Goal: Task Accomplishment & Management: Manage account settings

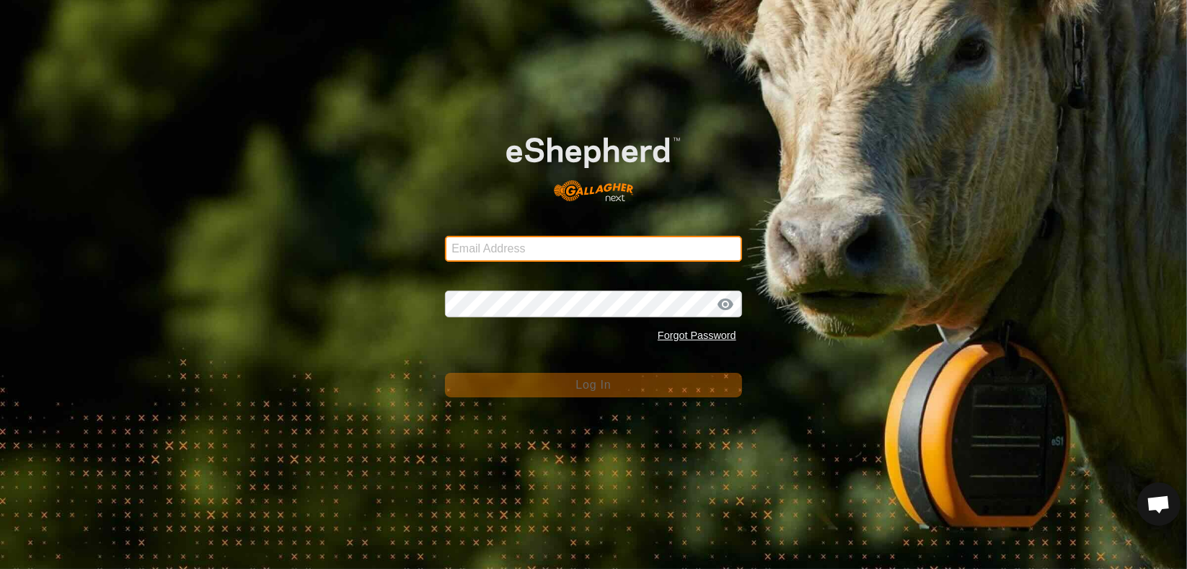
type input "[PERSON_NAME][EMAIL_ADDRESS][DOMAIN_NAME]"
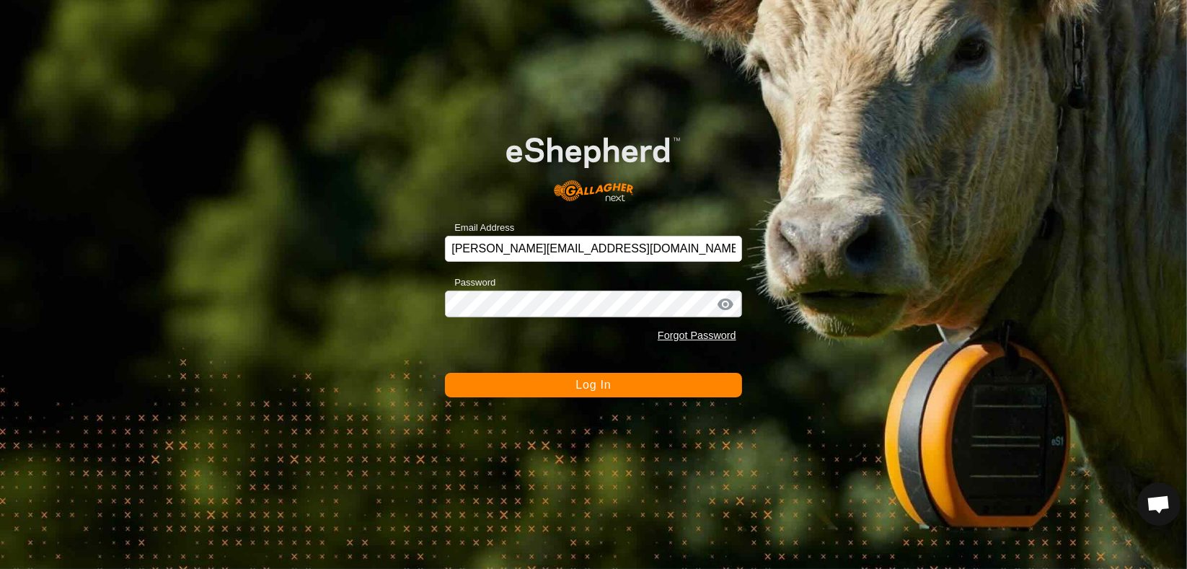
click at [578, 381] on span "Log In" at bounding box center [593, 385] width 35 height 12
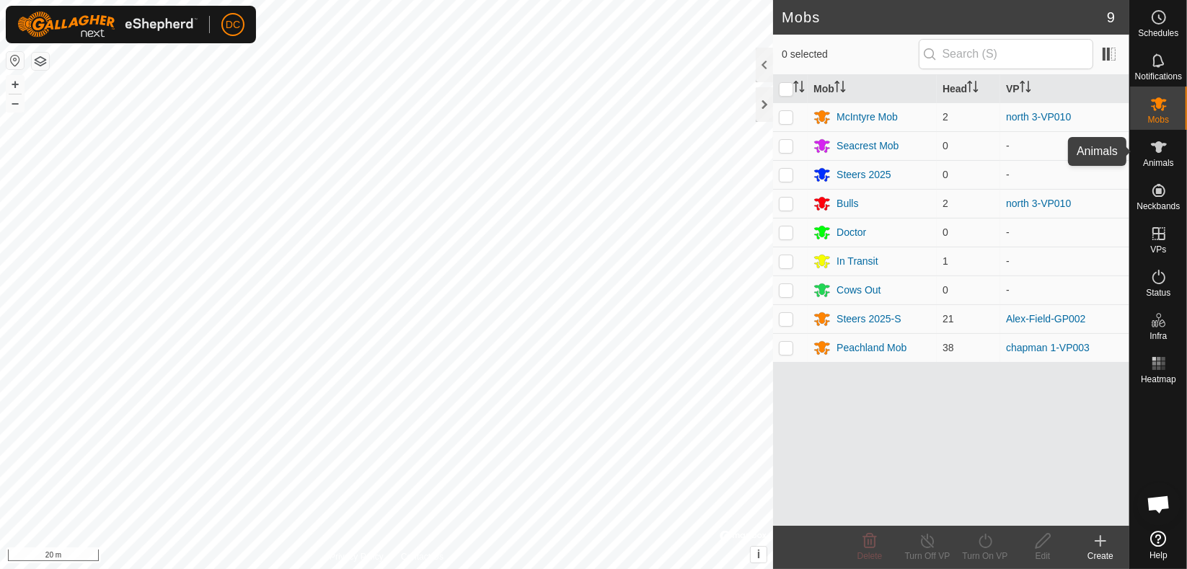
click at [1159, 146] on icon at bounding box center [1159, 147] width 16 height 12
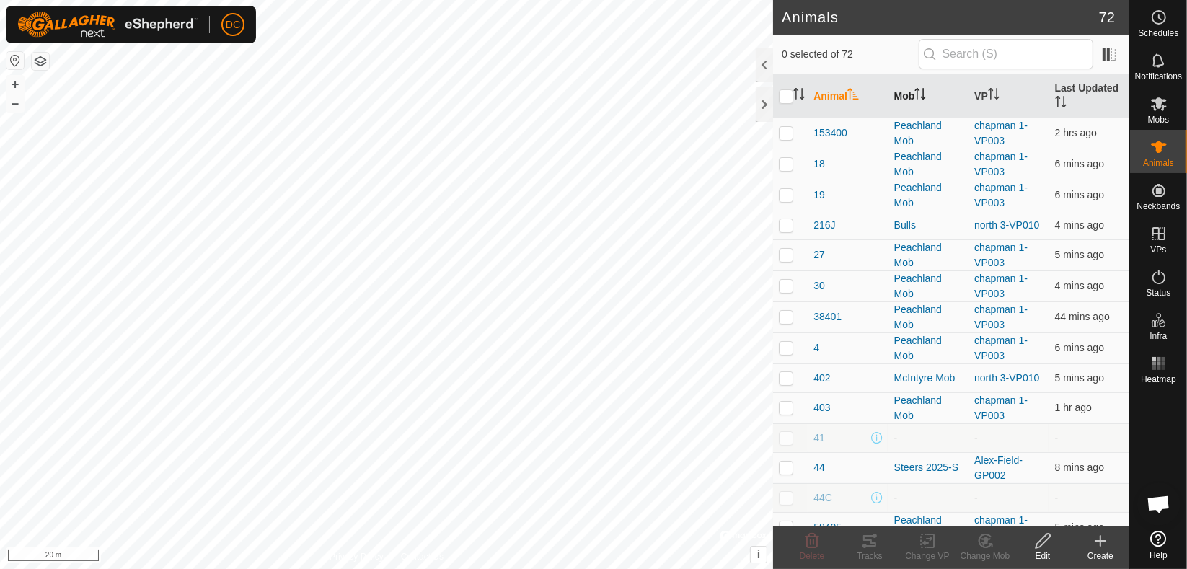
click at [914, 91] on icon "Activate to sort" at bounding box center [920, 94] width 12 height 12
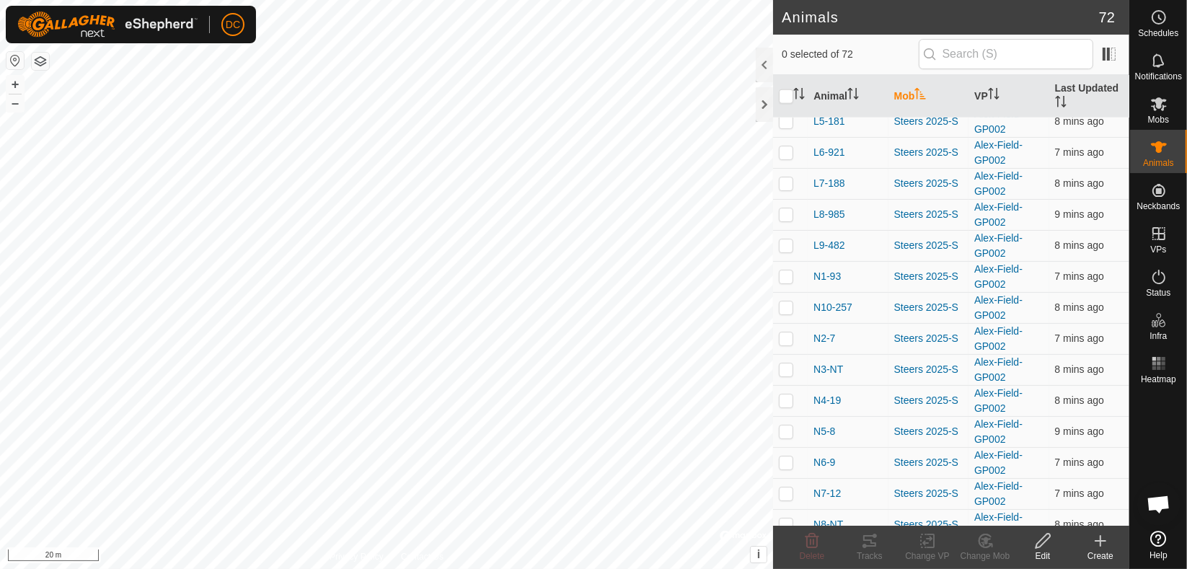
scroll to position [1791, 0]
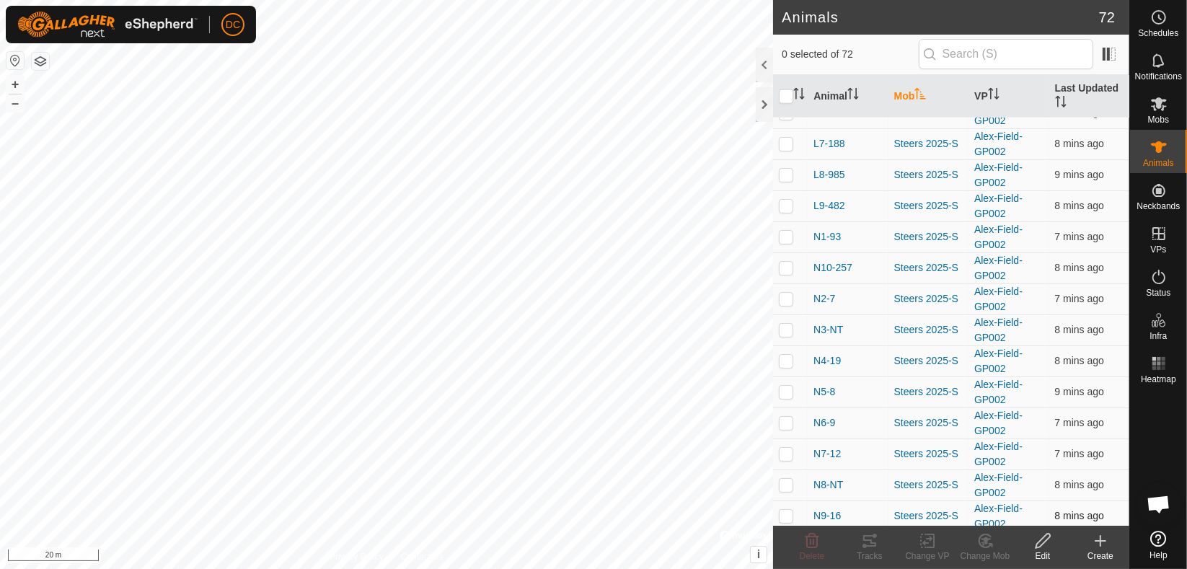
click at [786, 510] on p-checkbox at bounding box center [786, 516] width 14 height 12
checkbox input "true"
click at [790, 479] on p-checkbox at bounding box center [786, 485] width 14 height 12
checkbox input "true"
drag, startPoint x: 788, startPoint y: 453, endPoint x: 788, endPoint y: 422, distance: 31.0
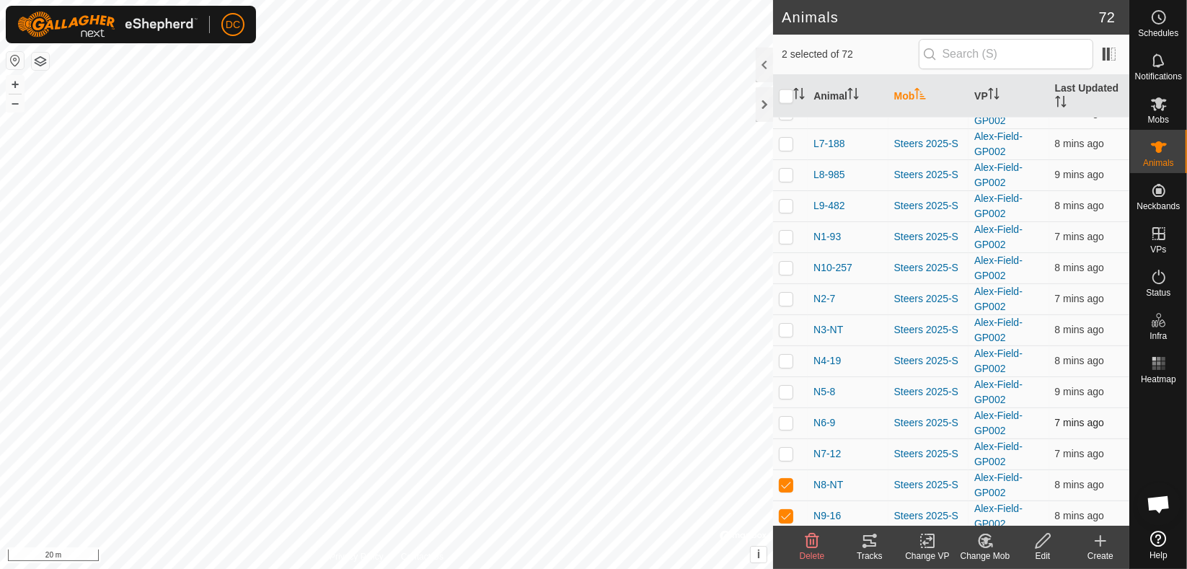
click at [787, 451] on p-checkbox at bounding box center [786, 454] width 14 height 12
checkbox input "true"
drag, startPoint x: 786, startPoint y: 414, endPoint x: 789, endPoint y: 389, distance: 25.4
click at [786, 417] on p-checkbox at bounding box center [786, 423] width 14 height 12
checkbox input "true"
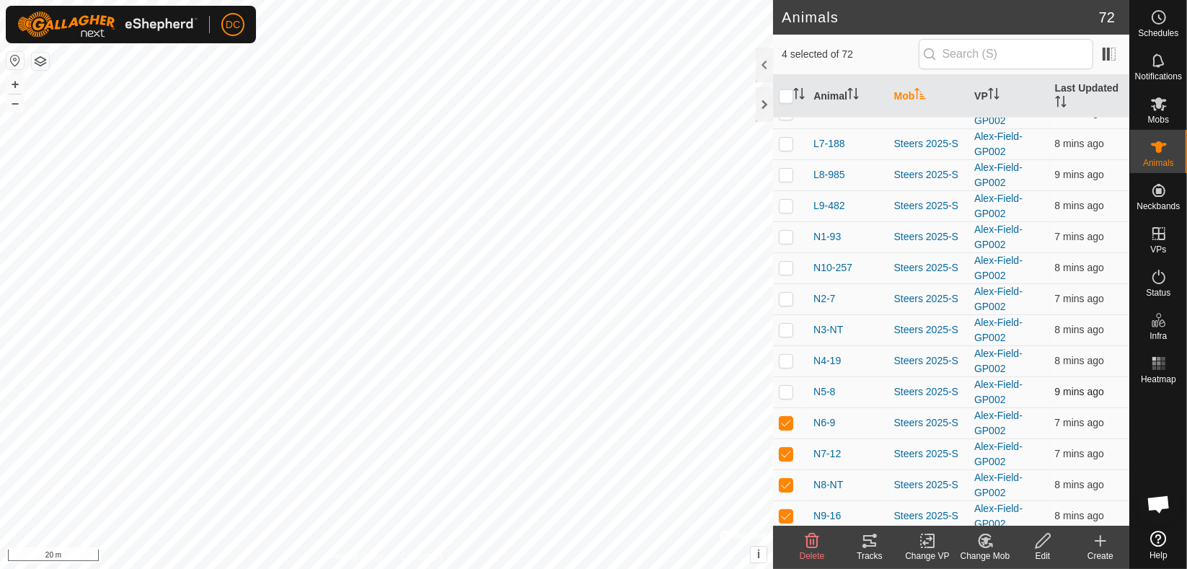
click at [789, 386] on p-checkbox at bounding box center [786, 392] width 14 height 12
checkbox input "true"
click at [787, 355] on p-checkbox at bounding box center [786, 361] width 14 height 12
checkbox input "true"
click at [789, 324] on p-checkbox at bounding box center [786, 330] width 14 height 12
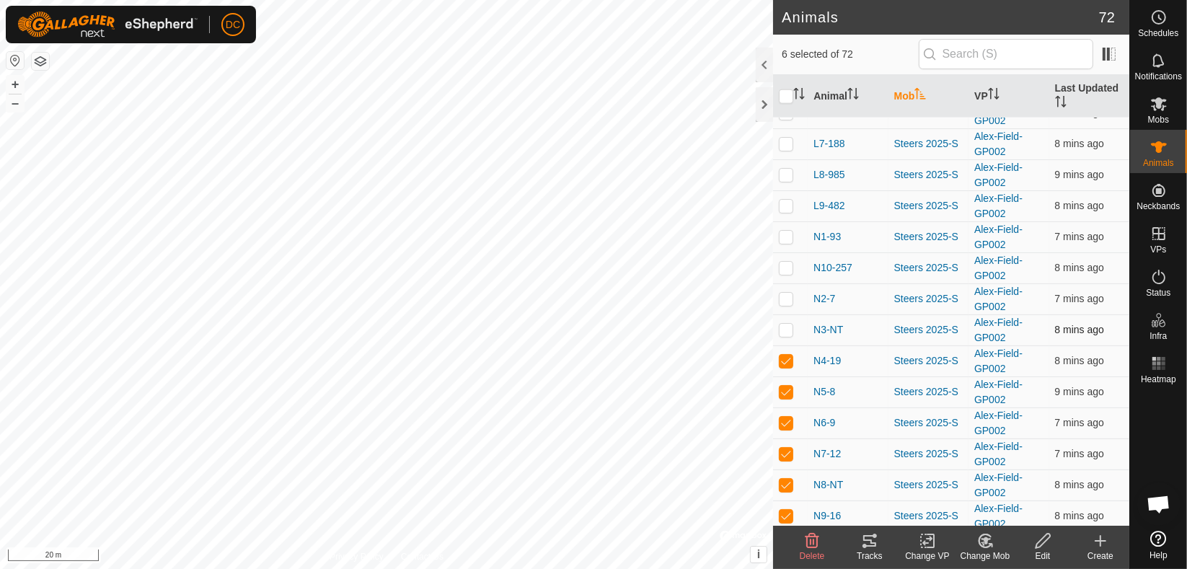
checkbox input "true"
click at [787, 293] on p-checkbox at bounding box center [786, 299] width 14 height 12
checkbox input "true"
click at [789, 253] on td at bounding box center [790, 267] width 35 height 31
checkbox input "true"
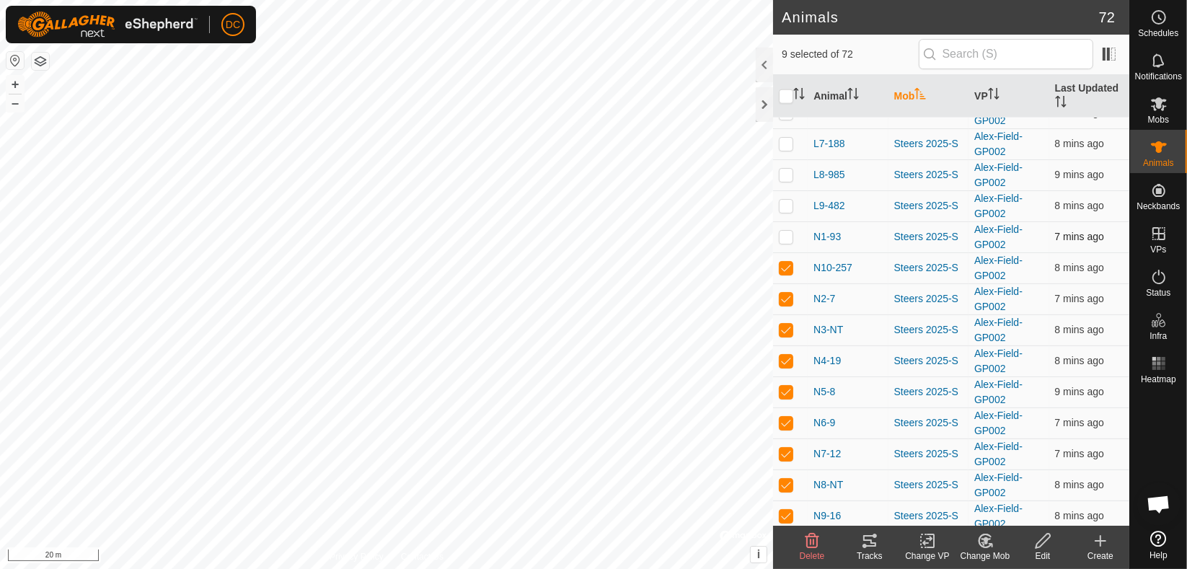
click at [789, 231] on p-checkbox at bounding box center [786, 237] width 14 height 12
checkbox input "true"
click at [865, 539] on icon at bounding box center [869, 541] width 13 height 12
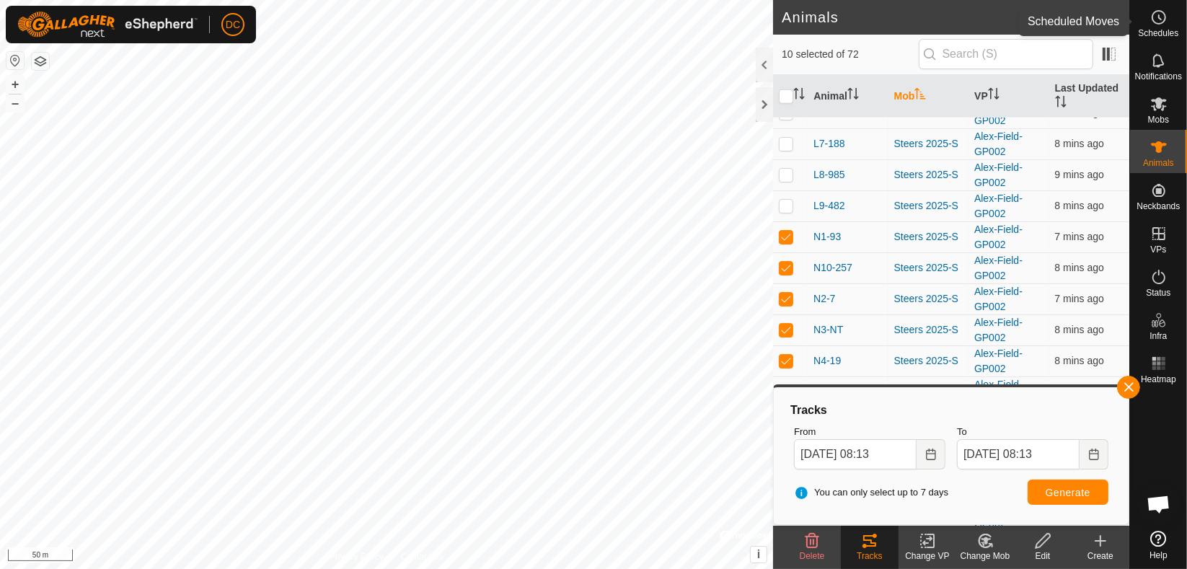
click at [1156, 14] on icon at bounding box center [1158, 17] width 17 height 17
